Goal: Information Seeking & Learning: Understand process/instructions

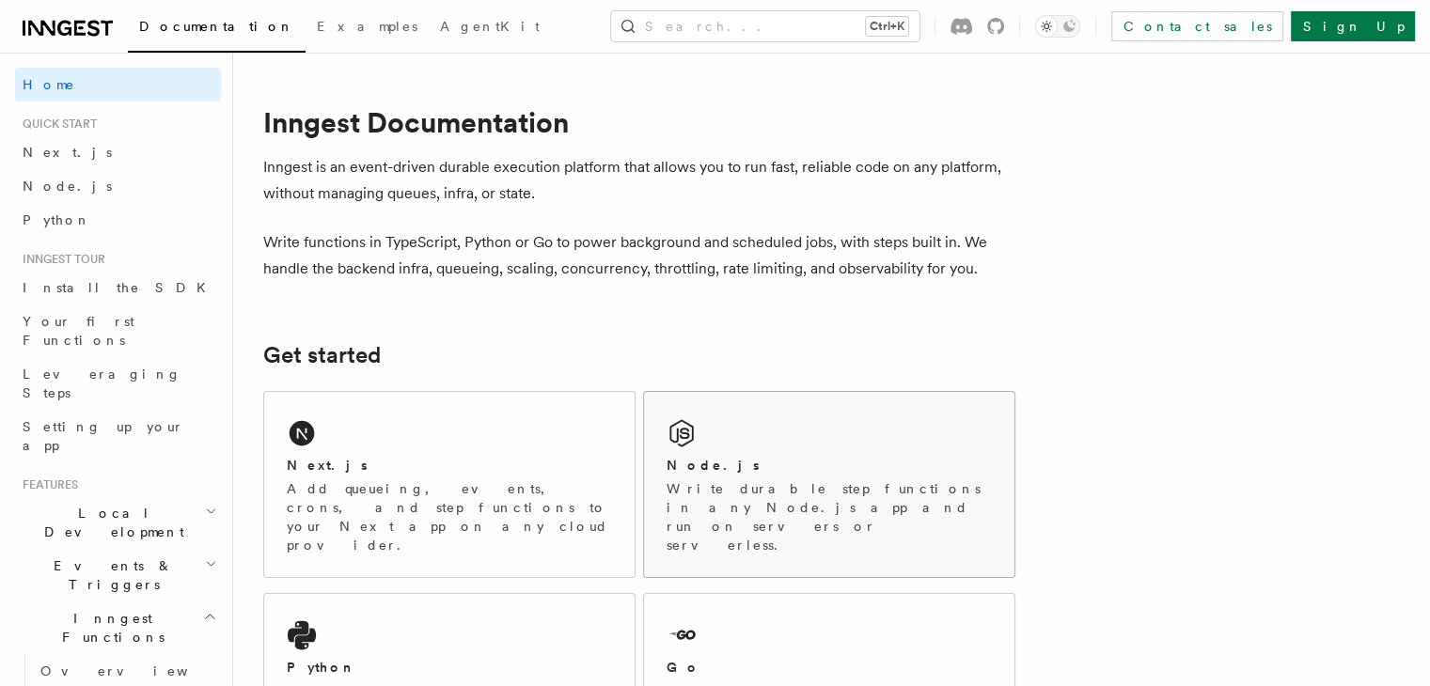
click at [853, 466] on div "Node.js" at bounding box center [829, 466] width 325 height 20
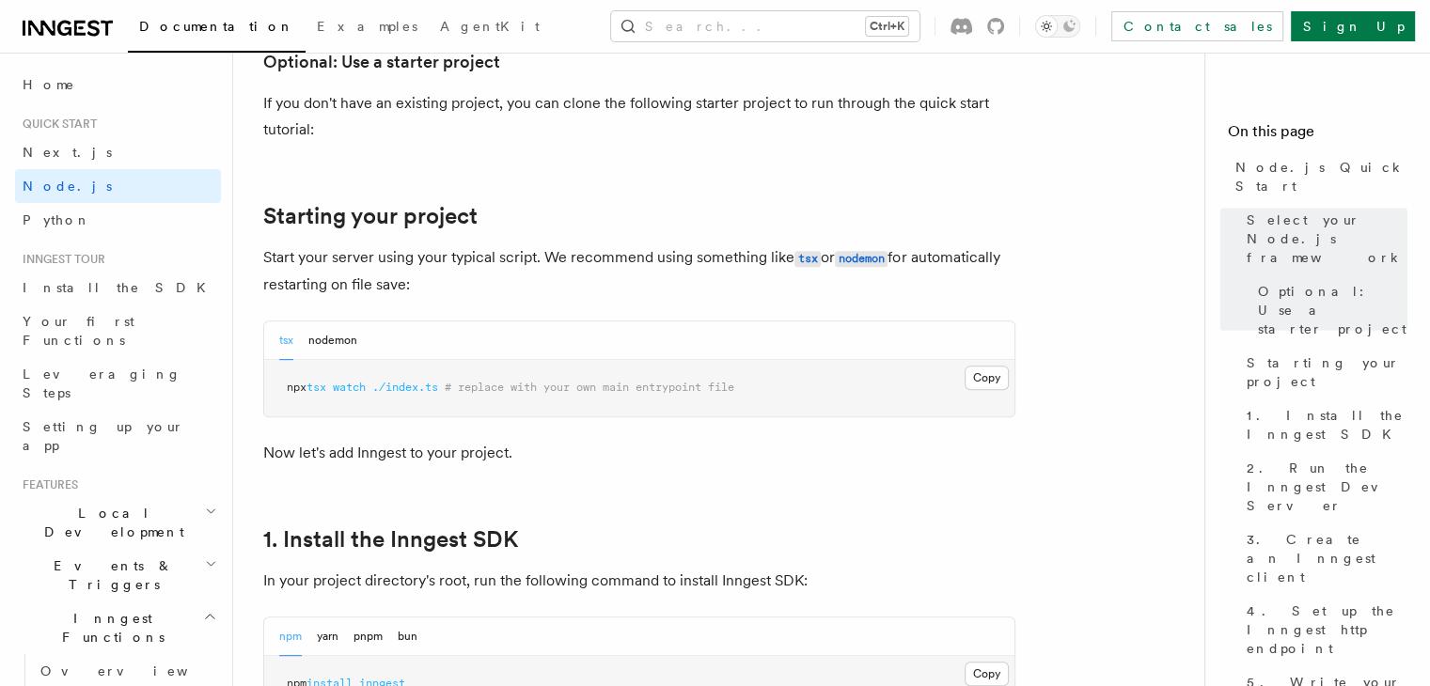
scroll to position [1034, 0]
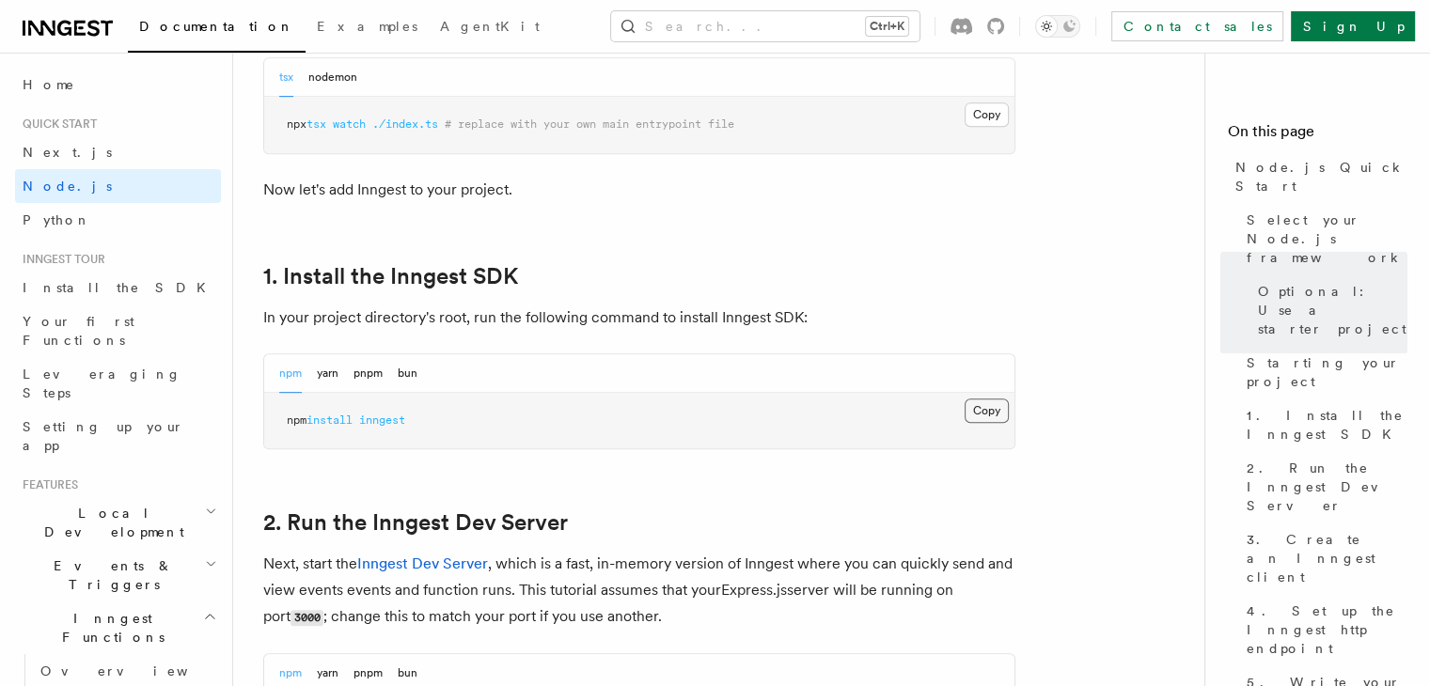
click at [1000, 413] on button "Copy Copied" at bounding box center [987, 411] width 44 height 24
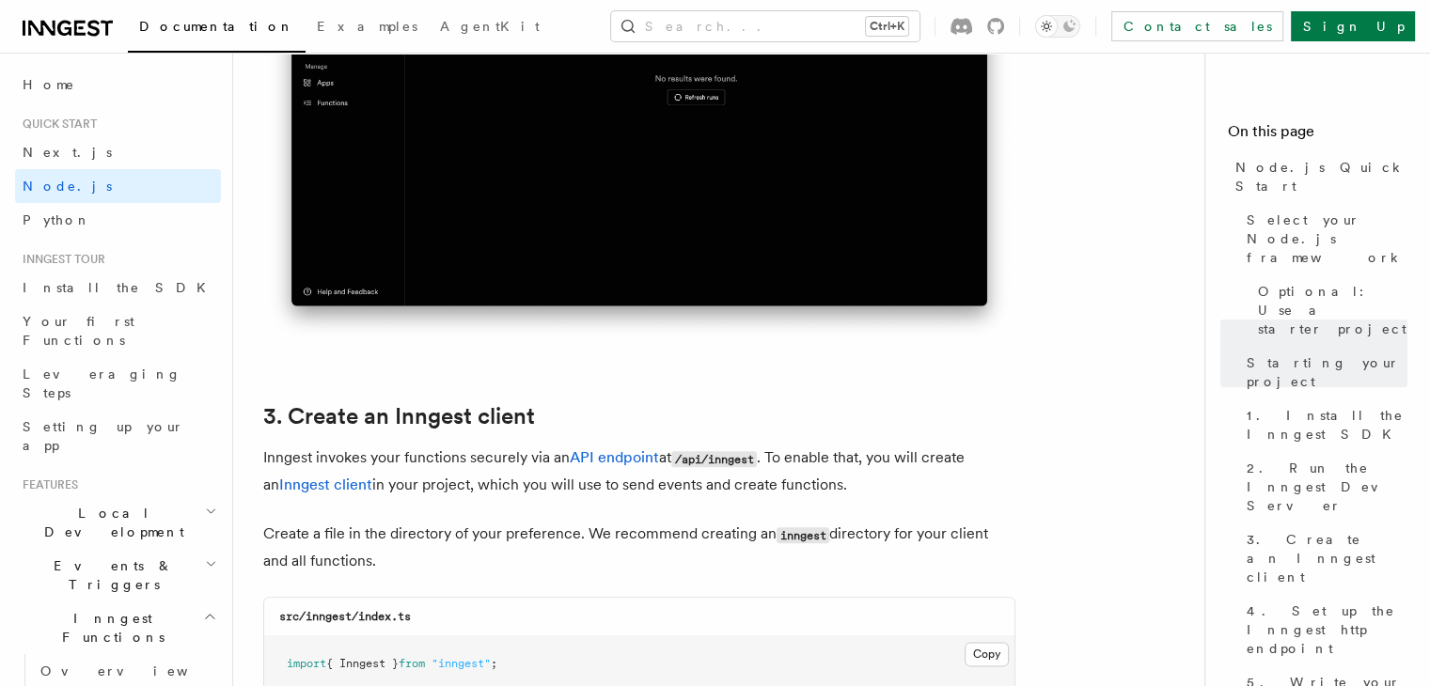
scroll to position [2445, 0]
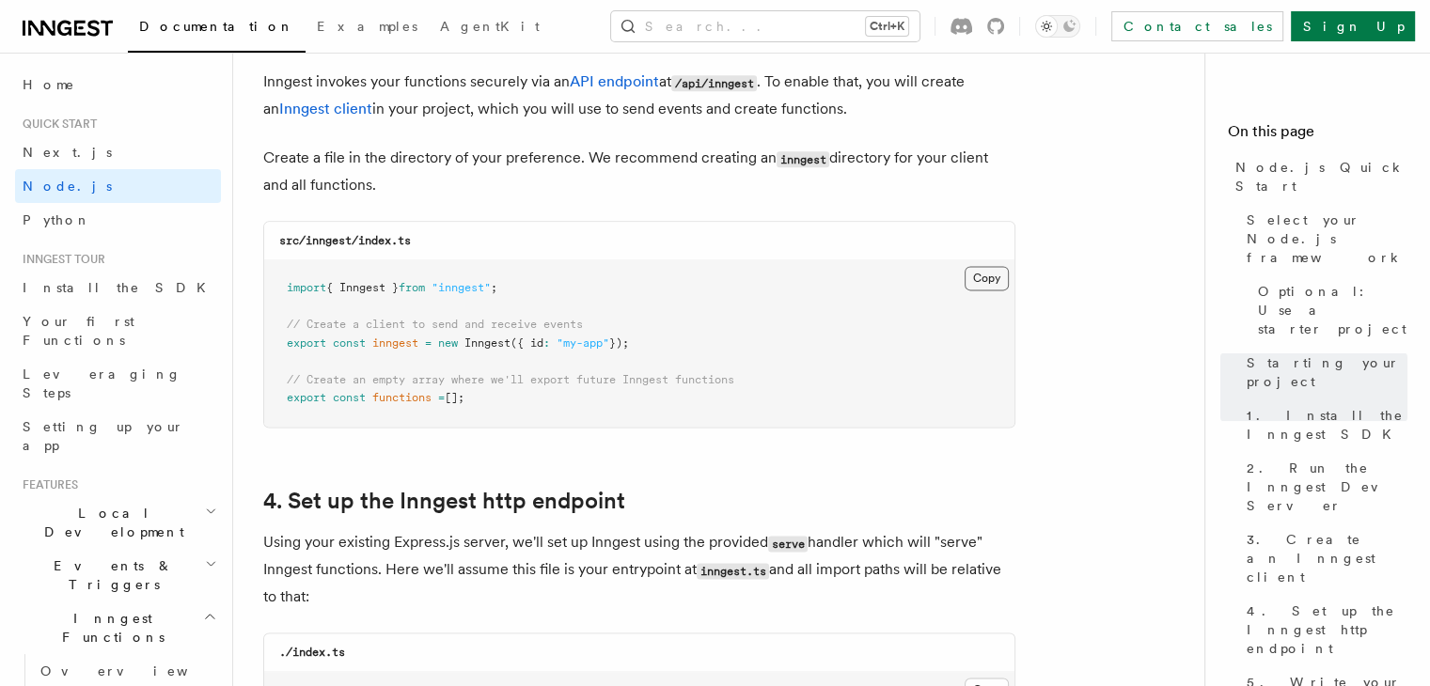
click at [990, 268] on button "Copy Copied" at bounding box center [987, 278] width 44 height 24
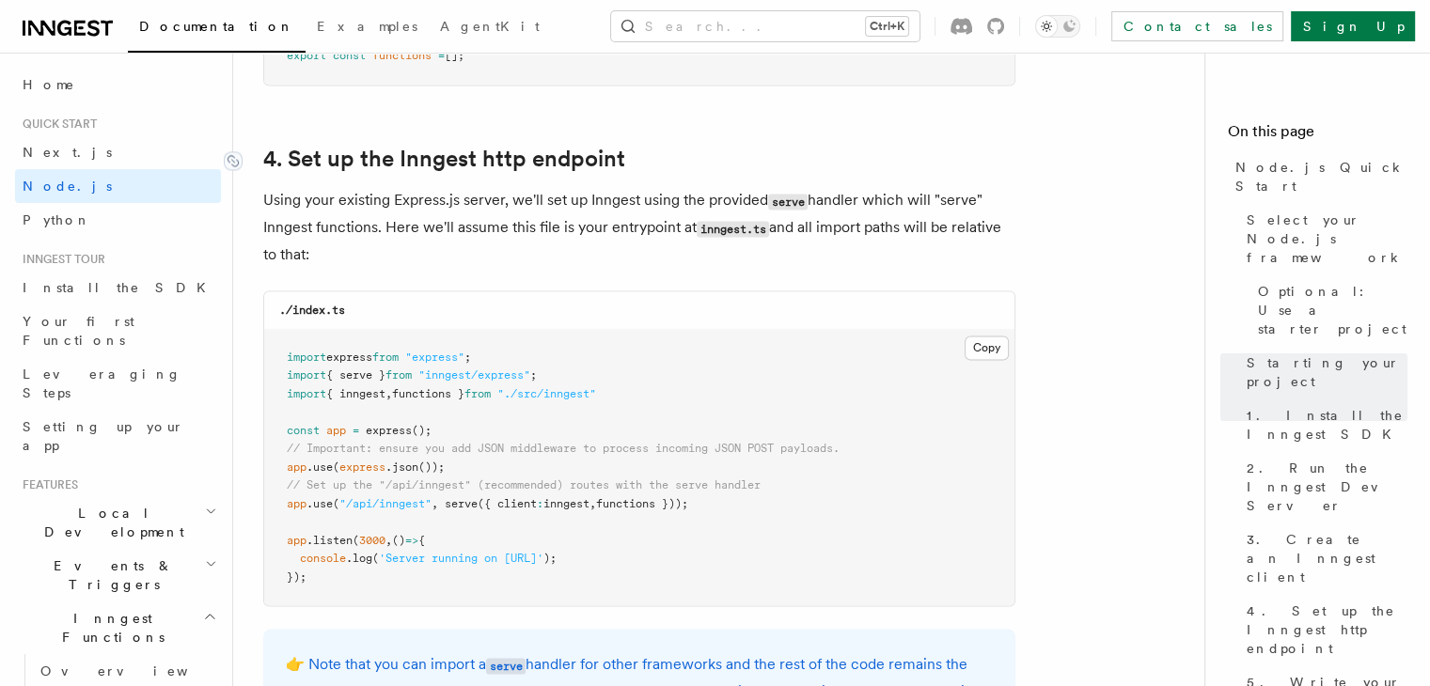
scroll to position [2821, 0]
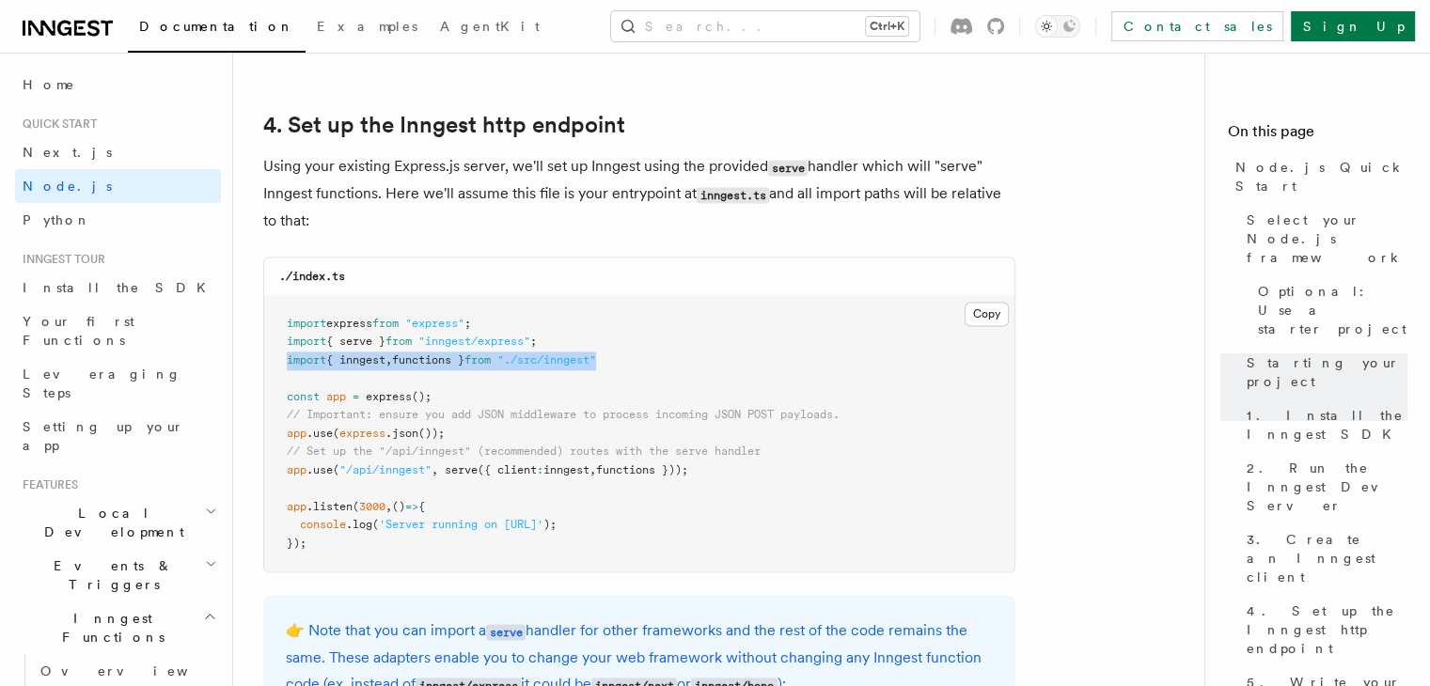
drag, startPoint x: 703, startPoint y: 358, endPoint x: 265, endPoint y: 370, distance: 438.4
click at [265, 370] on pre "import express from "express" ; import { serve } from "inngest/express" ; impor…" at bounding box center [639, 434] width 750 height 276
copy span "import { inngest , functions } from "./src/inngest""
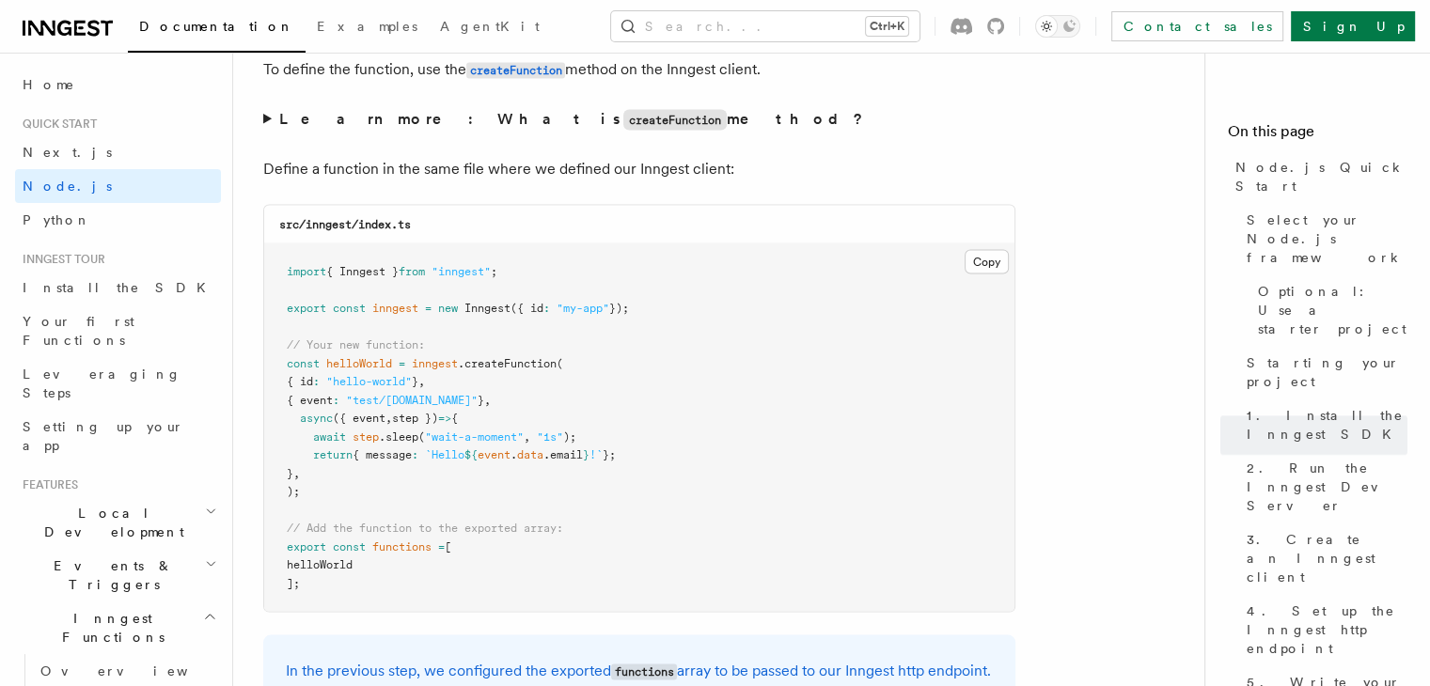
scroll to position [3668, 0]
